Goal: Transaction & Acquisition: Purchase product/service

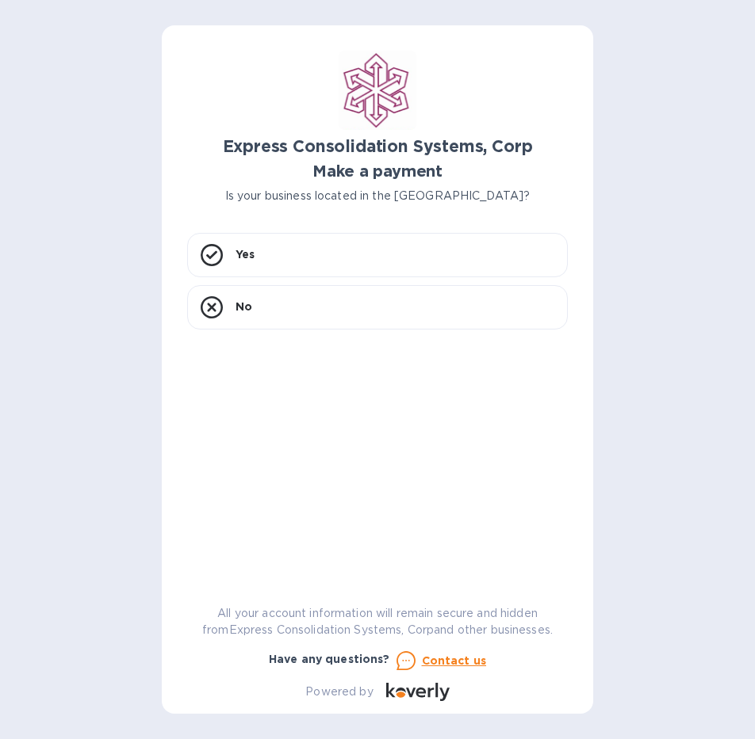
click at [345, 227] on div "Express Consolidation Systems, Corp Make a payment Is your business located in …" at bounding box center [377, 376] width 380 height 651
click at [348, 252] on div "Yes" at bounding box center [377, 255] width 380 height 44
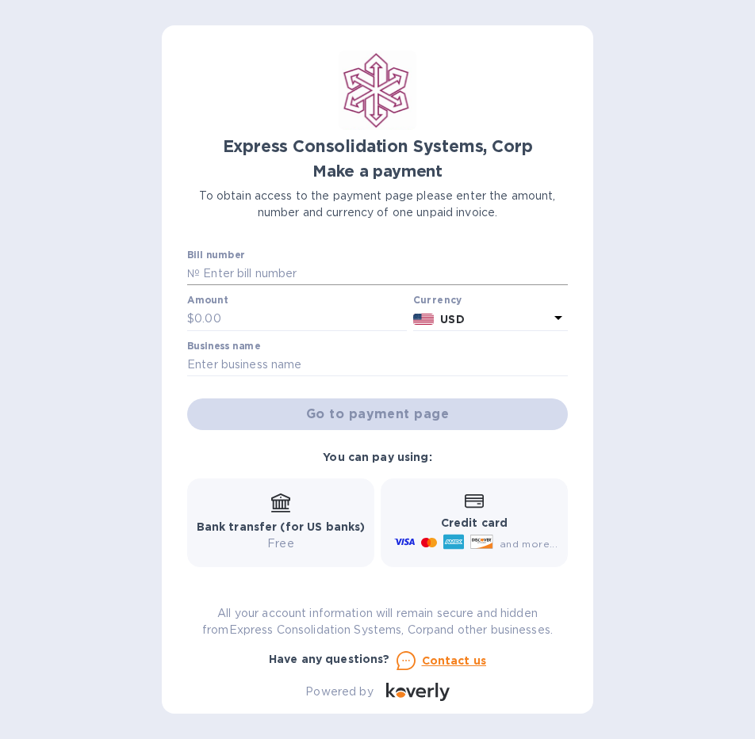
click at [331, 273] on input "text" at bounding box center [384, 274] width 368 height 24
click at [330, 263] on input "text" at bounding box center [384, 274] width 368 height 24
paste input "20-10-14388-01"
type input "20-10-14388-01"
click at [311, 320] on input "text" at bounding box center [300, 320] width 212 height 24
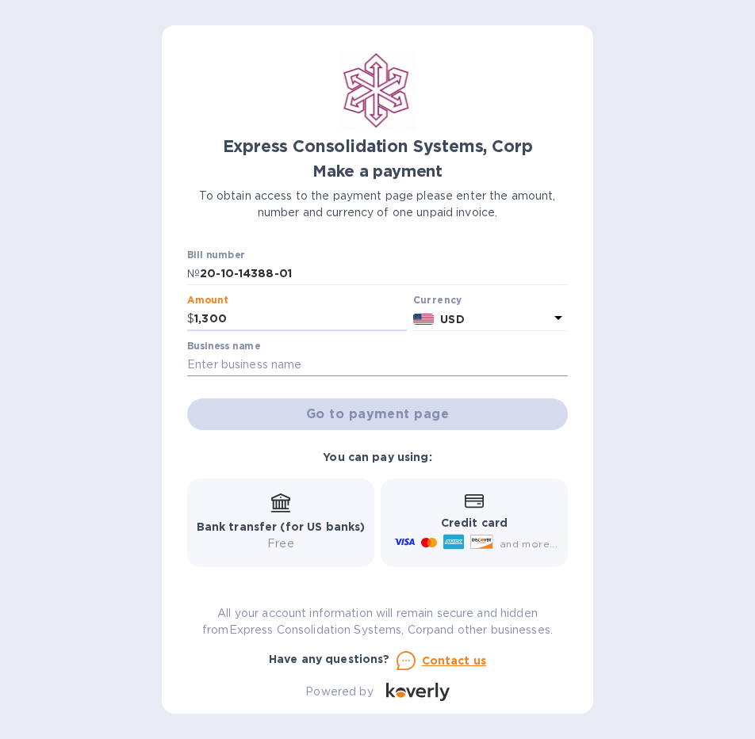
type input "1,300"
click at [315, 361] on input "text" at bounding box center [377, 365] width 380 height 24
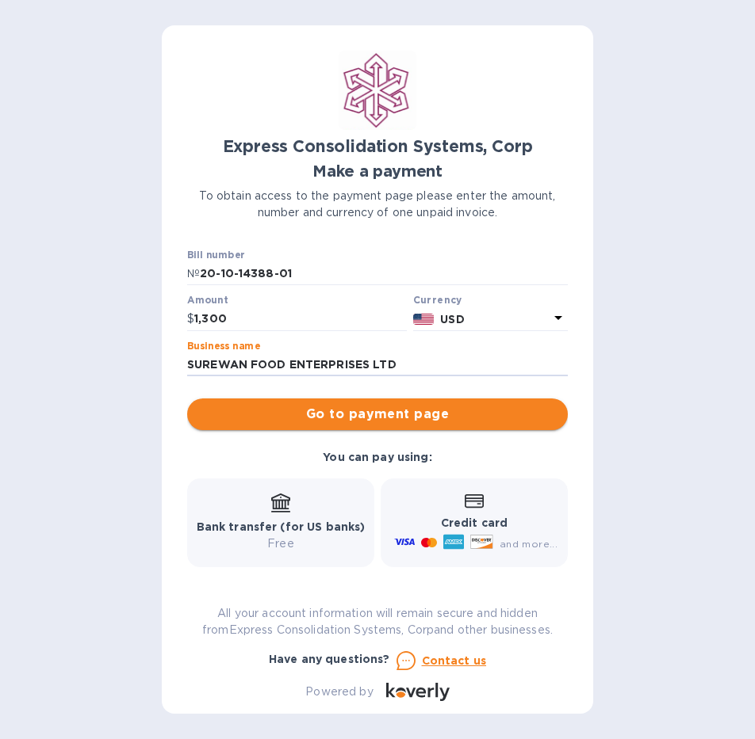
type input "SUREWAN FOOD ENTERPRISES LTD"
click at [349, 414] on span "Go to payment page" at bounding box center [377, 414] width 355 height 19
